Goal: Task Accomplishment & Management: Use online tool/utility

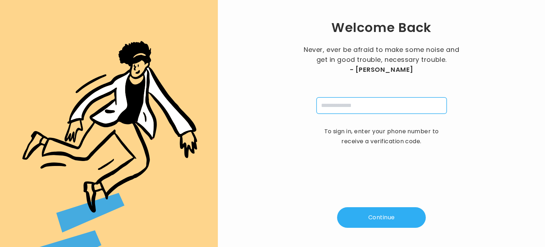
click at [361, 112] on input "tel" at bounding box center [382, 105] width 130 height 16
type input "**********"
click at [379, 217] on button "Continue" at bounding box center [381, 217] width 89 height 21
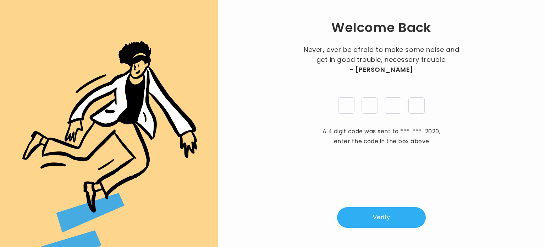
type input "*"
click at [374, 215] on button "Verify" at bounding box center [381, 217] width 89 height 21
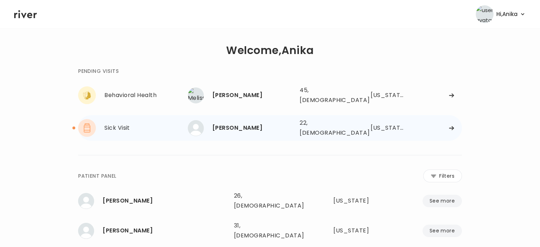
click at [257, 123] on div "[PERSON_NAME]" at bounding box center [253, 128] width 82 height 10
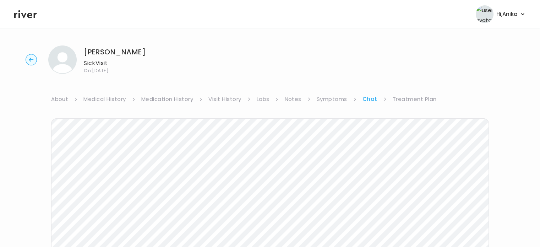
click at [338, 100] on link "Symptoms" at bounding box center [332, 99] width 31 height 10
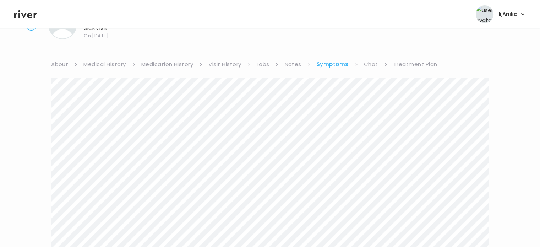
scroll to position [44, 0]
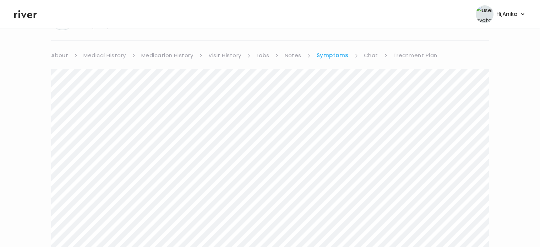
click at [413, 53] on link "Treatment Plan" at bounding box center [415, 55] width 44 height 10
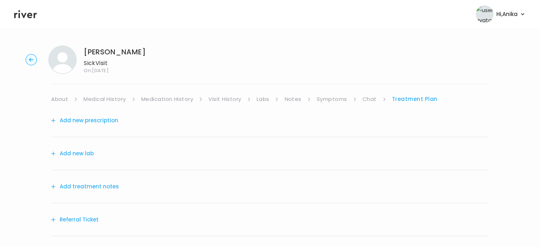
click at [94, 186] on button "Add treatment notes" at bounding box center [85, 186] width 68 height 10
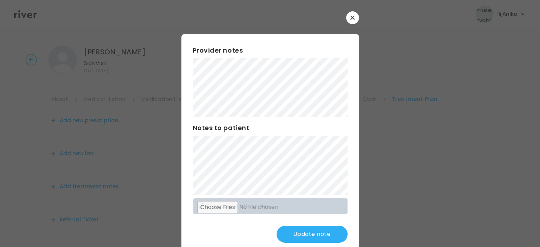
click at [303, 233] on button "Update note" at bounding box center [311, 233] width 71 height 17
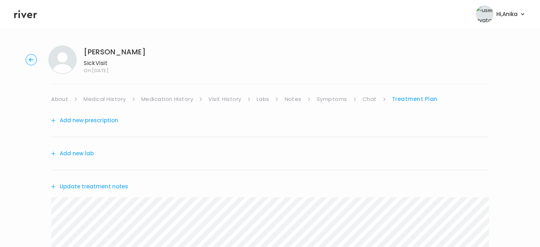
click at [330, 100] on link "Symptoms" at bounding box center [332, 99] width 31 height 10
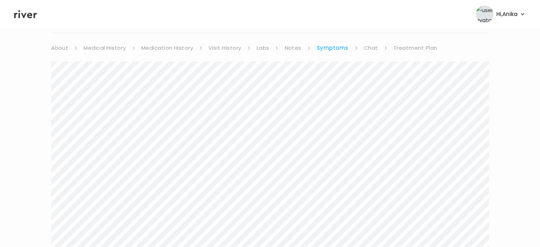
scroll to position [20, 0]
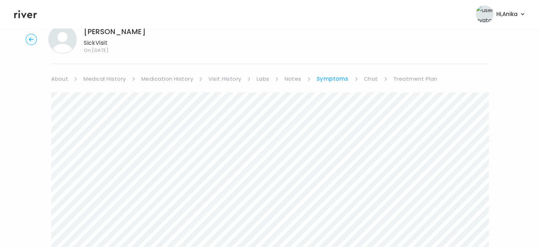
click at [404, 81] on link "Treatment Plan" at bounding box center [415, 79] width 44 height 10
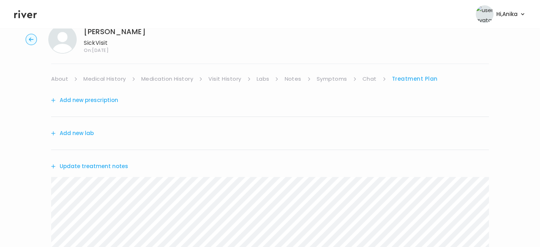
click at [119, 163] on button "Update treatment notes" at bounding box center [89, 166] width 77 height 10
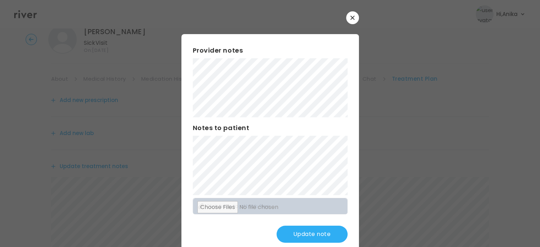
click at [297, 238] on button "Update note" at bounding box center [311, 233] width 71 height 17
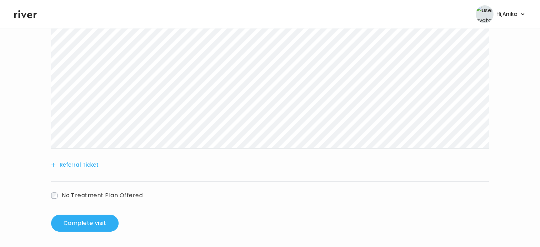
scroll to position [182, 0]
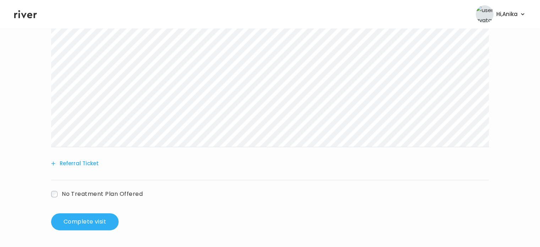
click at [74, 165] on button "Referral Ticket" at bounding box center [75, 163] width 48 height 10
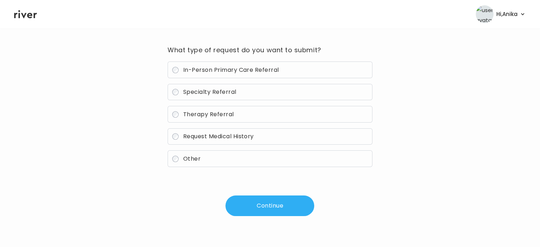
click at [183, 160] on span "Other" at bounding box center [191, 158] width 17 height 8
click at [265, 205] on button "Continue" at bounding box center [269, 205] width 89 height 21
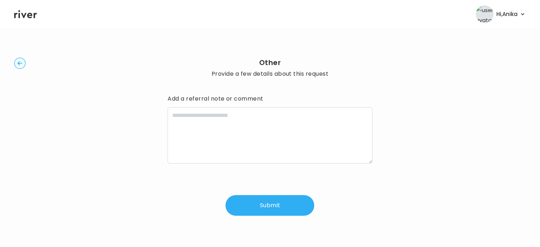
scroll to position [2, 0]
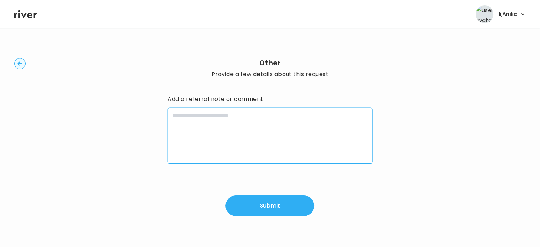
click at [248, 137] on textarea at bounding box center [269, 136] width 204 height 56
type textarea "*"
type textarea "**********"
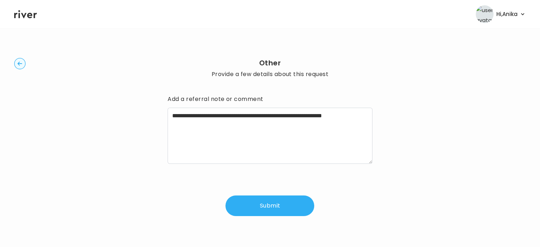
click at [279, 206] on button "Submit" at bounding box center [269, 205] width 89 height 21
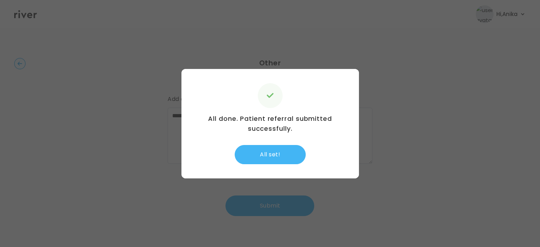
click at [264, 152] on button "All set!" at bounding box center [270, 154] width 71 height 19
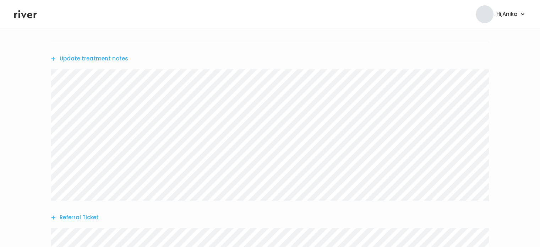
scroll to position [233, 0]
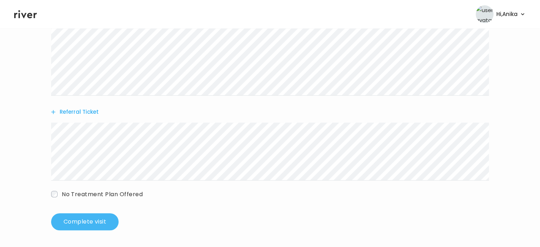
click at [78, 222] on button "Complete visit" at bounding box center [84, 221] width 67 height 17
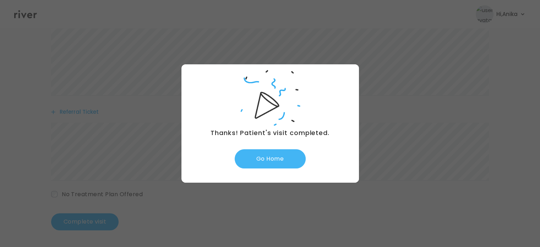
click at [267, 165] on button "Go Home" at bounding box center [270, 158] width 71 height 19
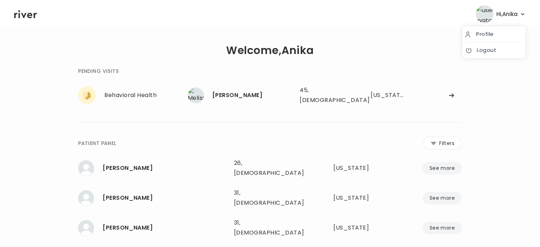
click at [506, 16] on span "Hi, [PERSON_NAME]" at bounding box center [506, 14] width 21 height 10
click at [487, 49] on link "Logout" at bounding box center [493, 50] width 57 height 10
